Goal: Information Seeking & Learning: Find specific fact

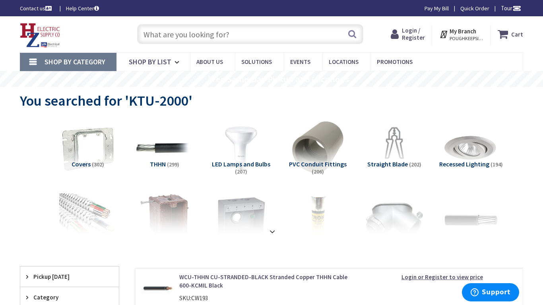
type input "Wurzbach Rd, San Antonio, TX 78230, USA"
